Goal: Information Seeking & Learning: Find specific fact

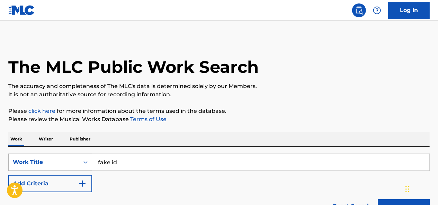
drag, startPoint x: 124, startPoint y: 164, endPoint x: 86, endPoint y: 164, distance: 37.4
click at [86, 164] on div "SearchWithCriteria3273e9a3-d348-47ba-b0bb-b3359bcbfb82 Work Title fake id" at bounding box center [218, 162] width 421 height 17
paste input "Nuestra Canción"
type input "Nuestra Canción"
click at [377, 200] on button "Search" at bounding box center [403, 208] width 52 height 17
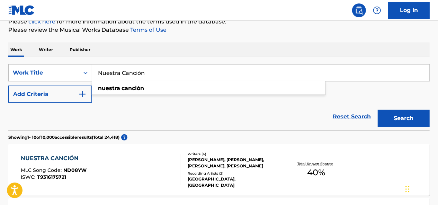
scroll to position [53, 0]
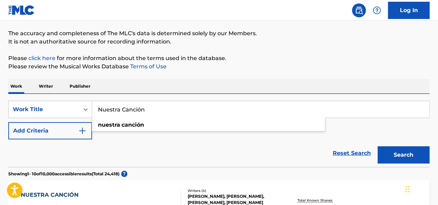
click at [59, 132] on button "Add Criteria" at bounding box center [50, 130] width 84 height 17
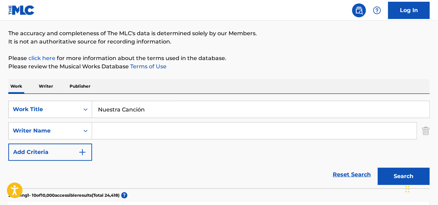
click at [117, 134] on input "Search Form" at bounding box center [254, 131] width 324 height 17
click at [137, 130] on input "Search Form" at bounding box center [254, 131] width 324 height 17
paste input "[PERSON_NAME]"
click at [109, 131] on input "[PERSON_NAME]" at bounding box center [254, 131] width 324 height 17
type input "[PERSON_NAME]"
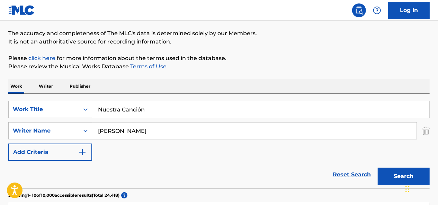
click at [377, 168] on button "Search" at bounding box center [403, 176] width 52 height 17
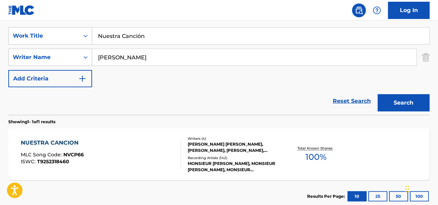
scroll to position [157, 0]
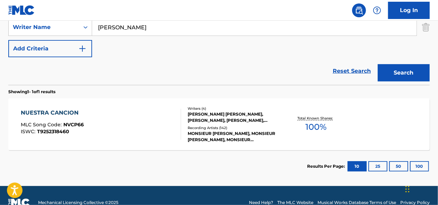
click at [46, 112] on div "NUESTRA CANCION" at bounding box center [52, 113] width 63 height 8
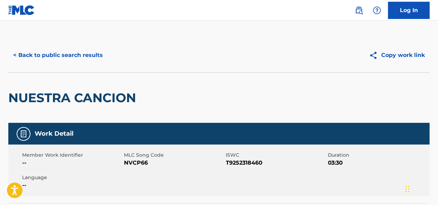
click at [48, 51] on button "< Back to public search results" at bounding box center [57, 55] width 99 height 17
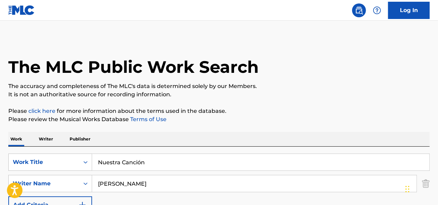
scroll to position [131, 0]
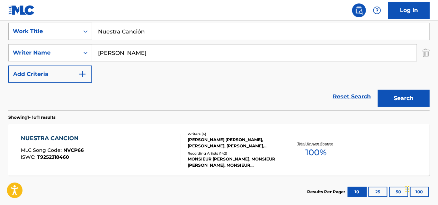
drag, startPoint x: 156, startPoint y: 28, endPoint x: 68, endPoint y: 35, distance: 88.1
click at [68, 35] on div "SearchWithCriteria3273e9a3-d348-47ba-b0bb-b3359bcbfb82 Work Title Nuestra Canci…" at bounding box center [218, 31] width 421 height 17
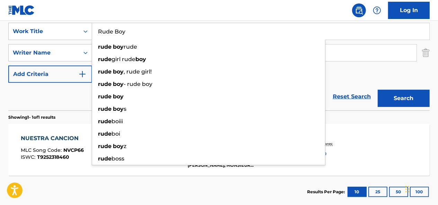
type input "Rude Boy"
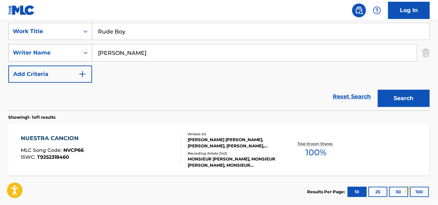
drag, startPoint x: 141, startPoint y: 53, endPoint x: 89, endPoint y: 53, distance: 51.9
click at [89, 53] on div "SearchWithCriteria01381872-c46d-41f1-b611-2790053a2460 Writer Name [PERSON_NAME]" at bounding box center [218, 52] width 421 height 17
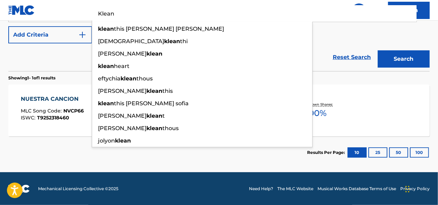
type input "Klean"
click at [377, 51] on button "Search" at bounding box center [403, 59] width 52 height 17
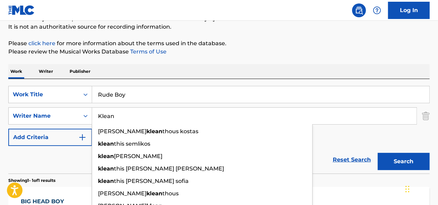
scroll to position [0, 0]
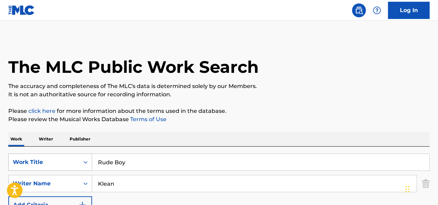
drag, startPoint x: 145, startPoint y: 165, endPoint x: 42, endPoint y: 156, distance: 102.8
click at [43, 156] on div "SearchWithCriteria3273e9a3-d348-47ba-b0bb-b3359bcbfb82 Work Title Rude Boy" at bounding box center [218, 162] width 421 height 17
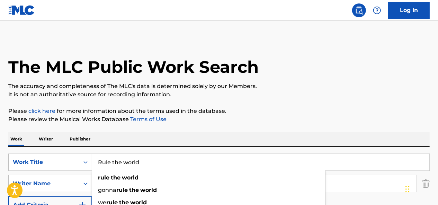
type input "Rule the world"
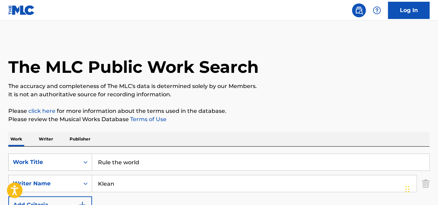
click at [335, 180] on input "Klean" at bounding box center [254, 184] width 324 height 17
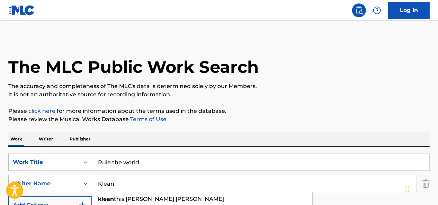
drag, startPoint x: 252, startPoint y: 183, endPoint x: 9, endPoint y: 191, distance: 243.0
click at [9, 191] on body "Accessibility Screen-Reader Guide, Feedback, and Issue Reporting | New window C…" at bounding box center [219, 102] width 438 height 205
paste input "[PERSON_NAME] [PERSON_NAME]"
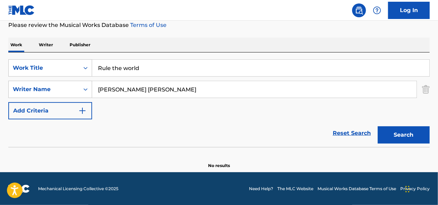
drag, startPoint x: 265, startPoint y: 91, endPoint x: 203, endPoint y: 89, distance: 61.6
click at [203, 89] on input "[PERSON_NAME] [PERSON_NAME]" at bounding box center [254, 89] width 324 height 17
click at [177, 90] on input "[PERSON_NAME] [PERSON_NAME]" at bounding box center [254, 89] width 324 height 17
click at [210, 89] on input "[PERSON_NAME] [PERSON_NAME] [PERSON_NAME]" at bounding box center [254, 89] width 324 height 17
click at [377, 127] on button "Search" at bounding box center [403, 135] width 52 height 17
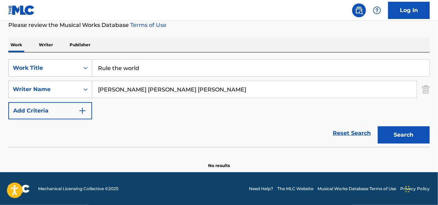
drag, startPoint x: 263, startPoint y: 86, endPoint x: 179, endPoint y: 86, distance: 84.4
click at [179, 86] on input "[PERSON_NAME] [PERSON_NAME] [PERSON_NAME]" at bounding box center [254, 89] width 324 height 17
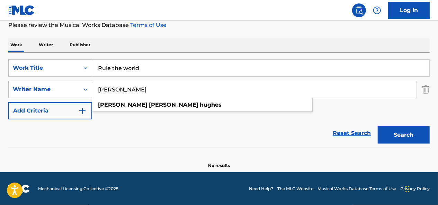
type input "[PERSON_NAME]"
click at [377, 127] on button "Search" at bounding box center [403, 135] width 52 height 17
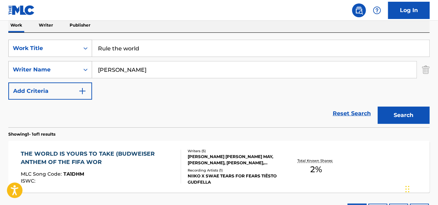
scroll to position [164, 0]
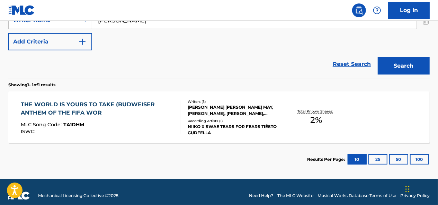
click at [89, 110] on div "THE WORLD IS YOURS TO TAKE (BUDWEISER ANTHEM OF THE FIFA WOR" at bounding box center [98, 109] width 154 height 17
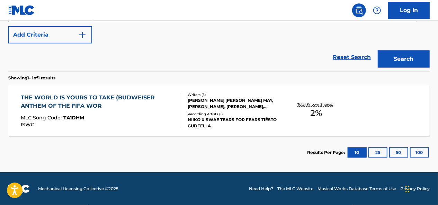
scroll to position [67, 0]
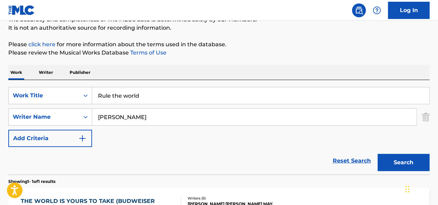
click at [157, 96] on input "Rule the world" at bounding box center [260, 96] width 337 height 17
type input "Rule the world (everybody)"
click at [377, 154] on button "Search" at bounding box center [403, 162] width 52 height 17
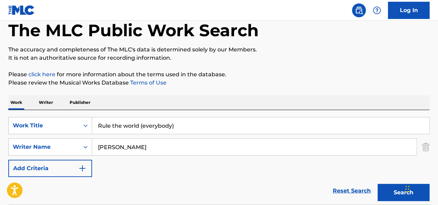
scroll to position [32, 0]
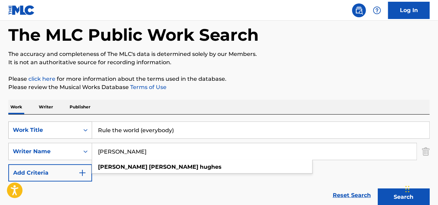
drag, startPoint x: 188, startPoint y: 155, endPoint x: 54, endPoint y: 138, distance: 134.9
click at [54, 138] on div "SearchWithCriteria3273e9a3-d348-47ba-b0bb-b3359bcbfb82 Work Title Rule the worl…" at bounding box center [218, 152] width 421 height 60
paste input "[PERSON_NAME]"
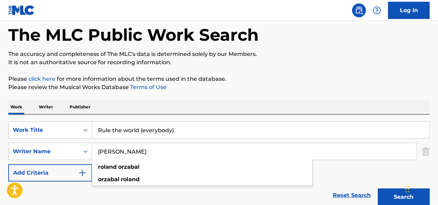
type input "[PERSON_NAME]"
click at [377, 189] on button "Search" at bounding box center [403, 197] width 52 height 17
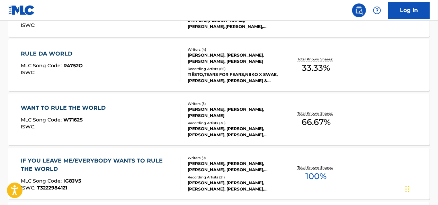
scroll to position [152, 0]
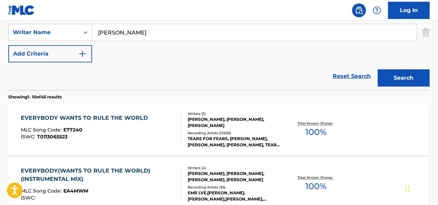
click at [73, 117] on div "EVERYBODY WANTS TO RULE THE WORLD" at bounding box center [86, 118] width 130 height 8
